Goal: Information Seeking & Learning: Learn about a topic

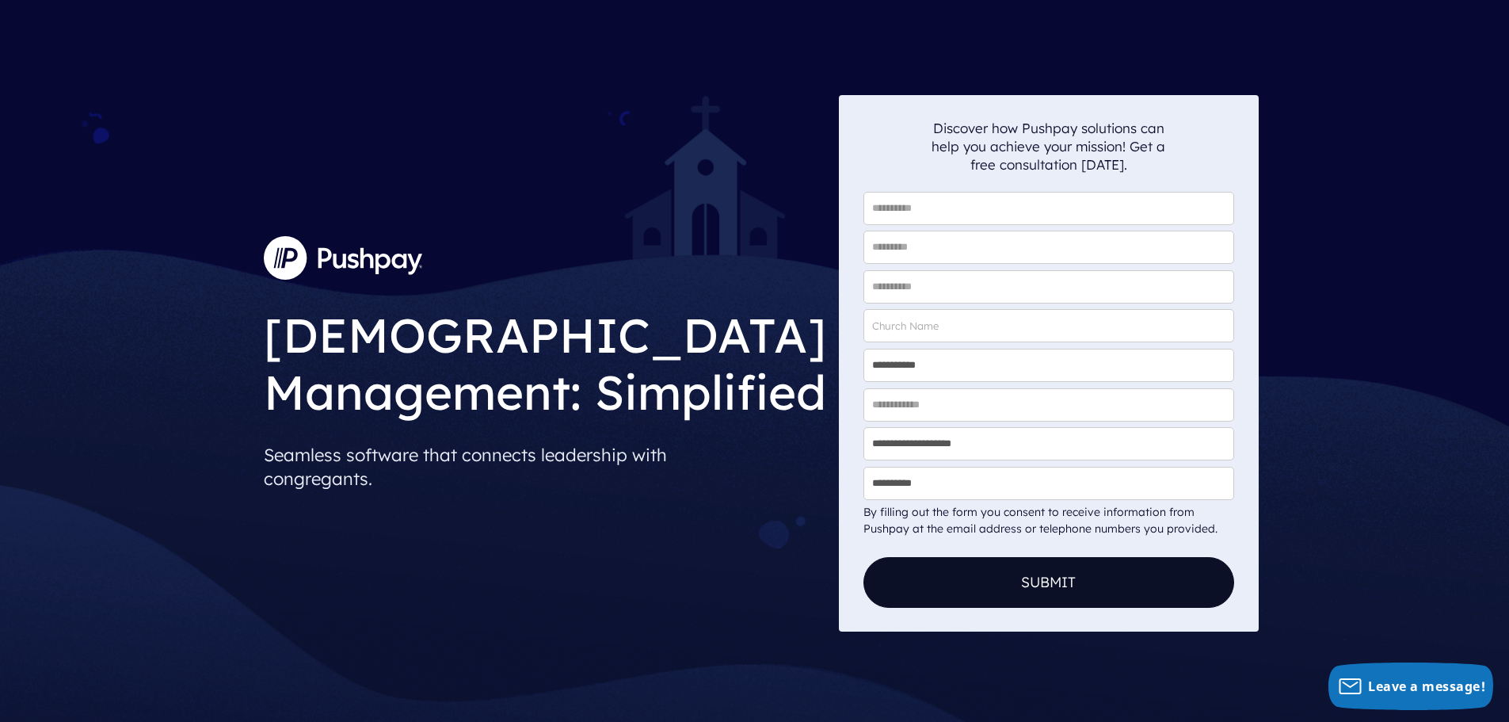
click at [391, 255] on img at bounding box center [343, 257] width 158 height 43
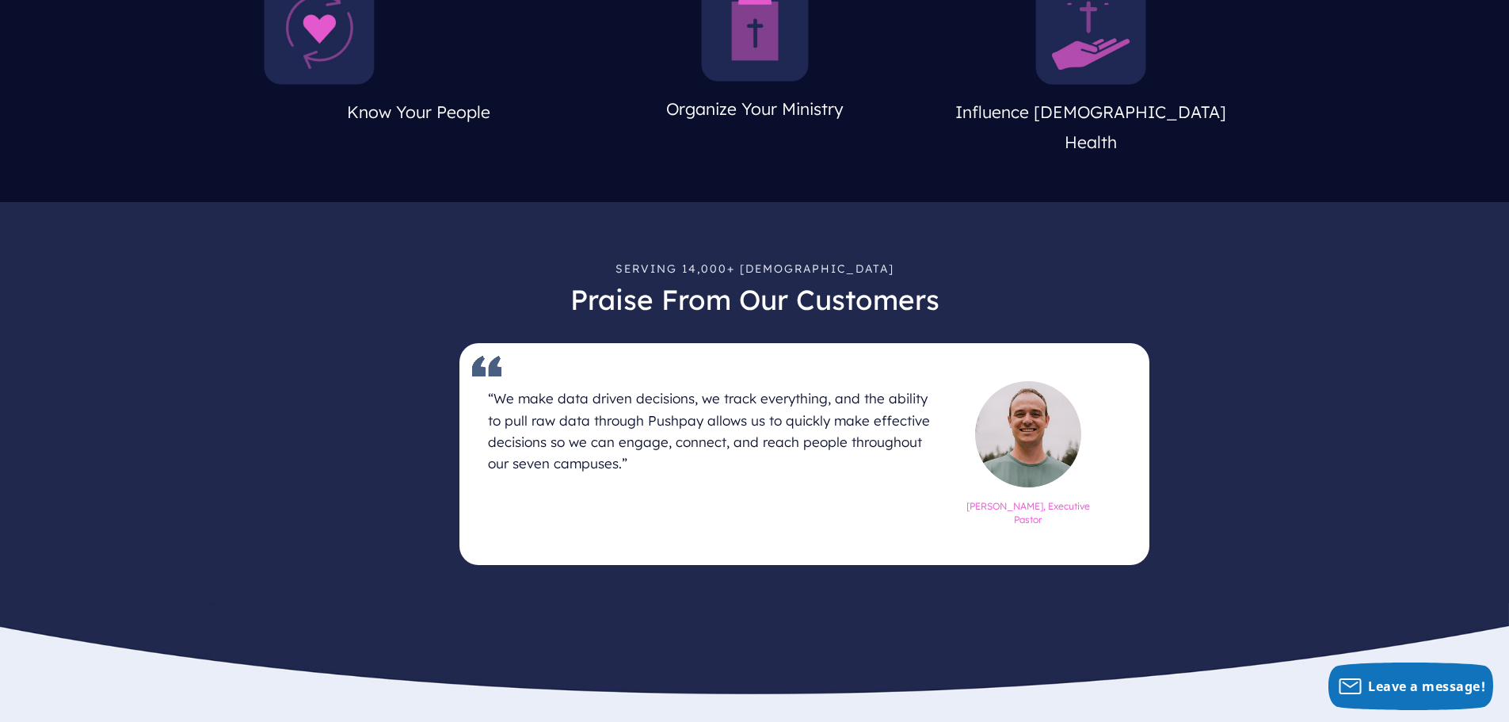
scroll to position [242, 0]
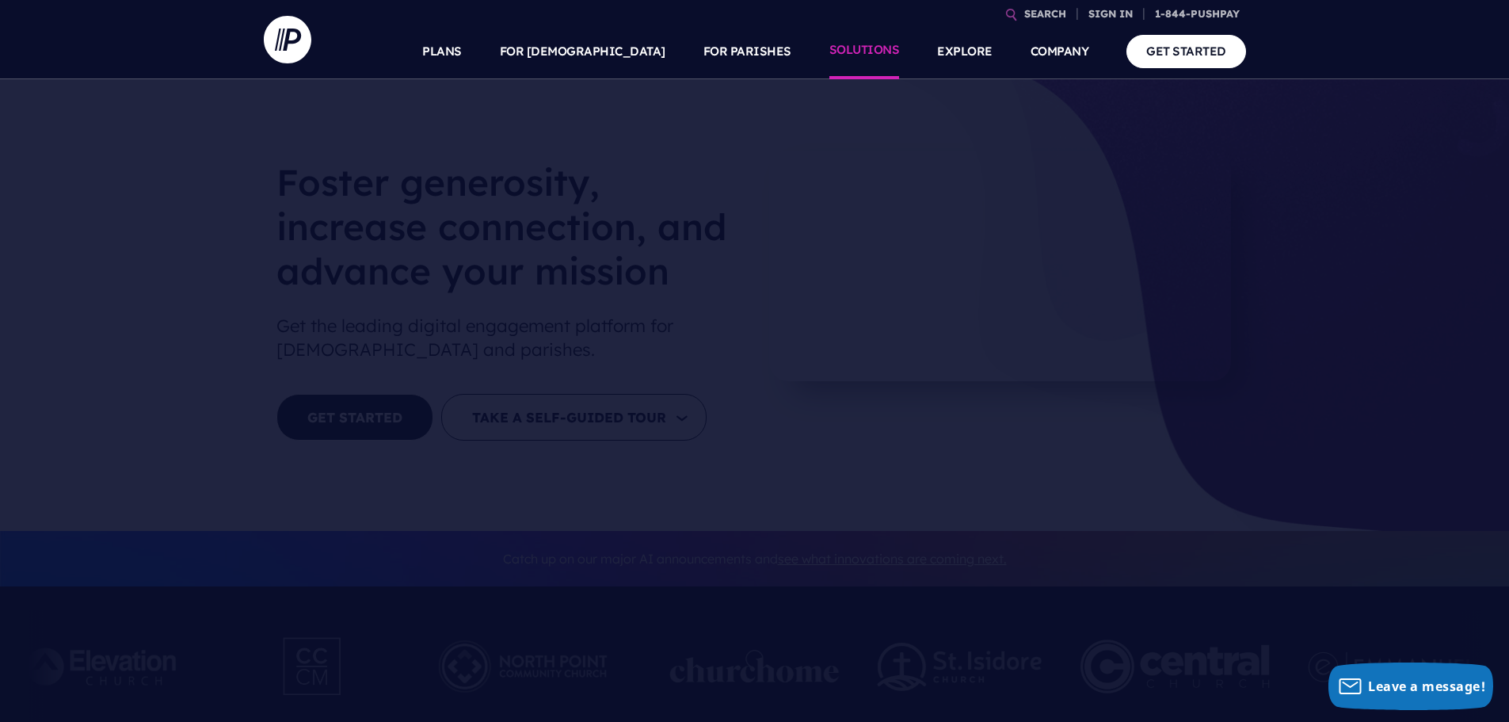
click at [900, 63] on link "SOLUTIONS" at bounding box center [864, 51] width 71 height 55
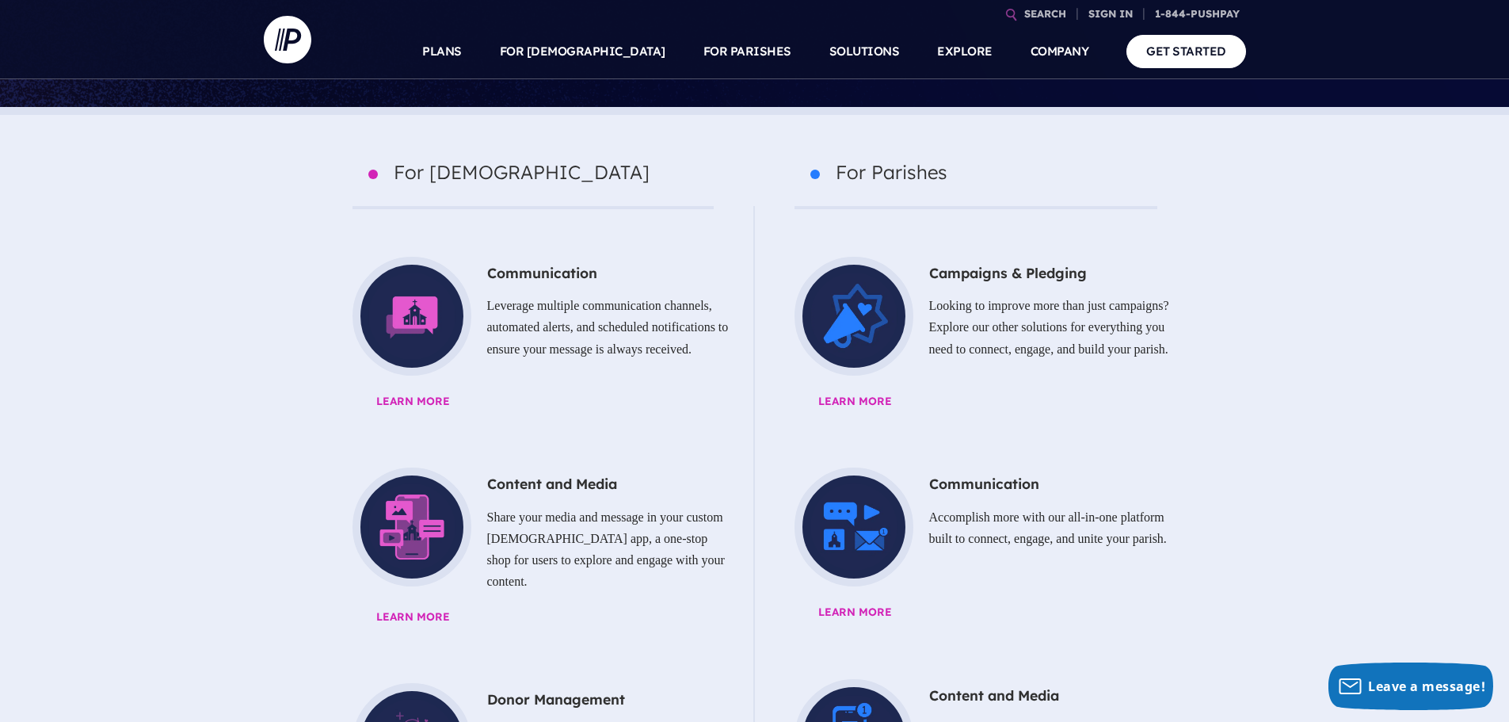
scroll to position [634, 0]
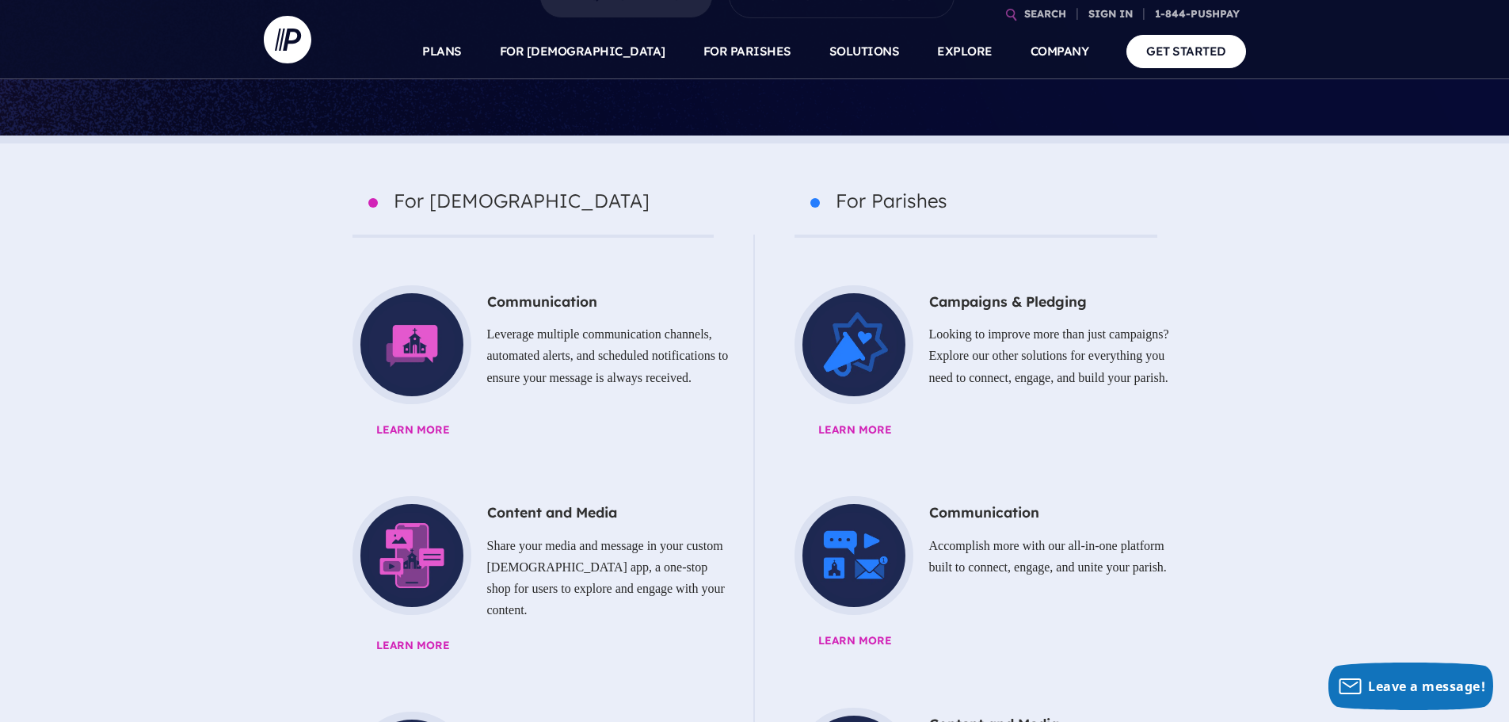
click at [558, 711] on h5 "Donor Management" at bounding box center [533, 727] width 393 height 32
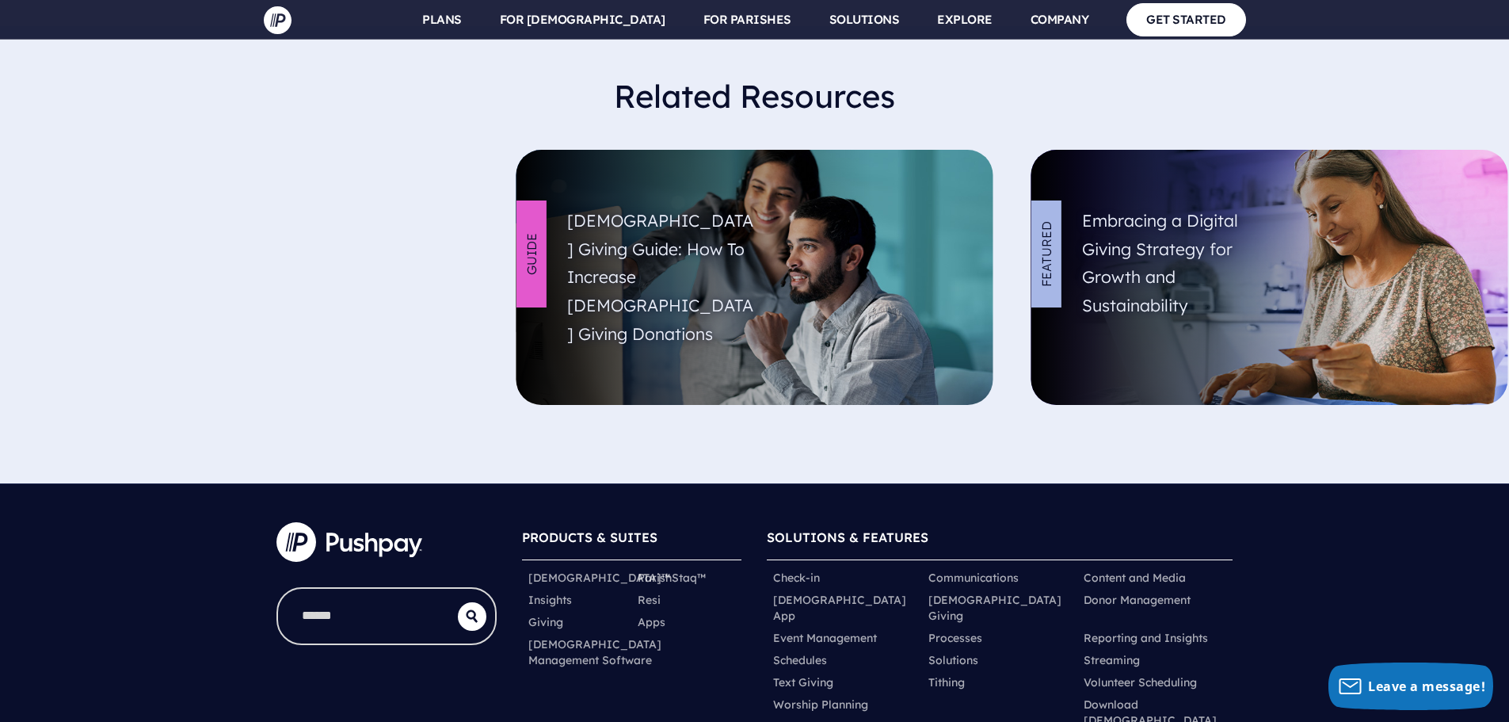
scroll to position [5752, 0]
